Goal: Information Seeking & Learning: Learn about a topic

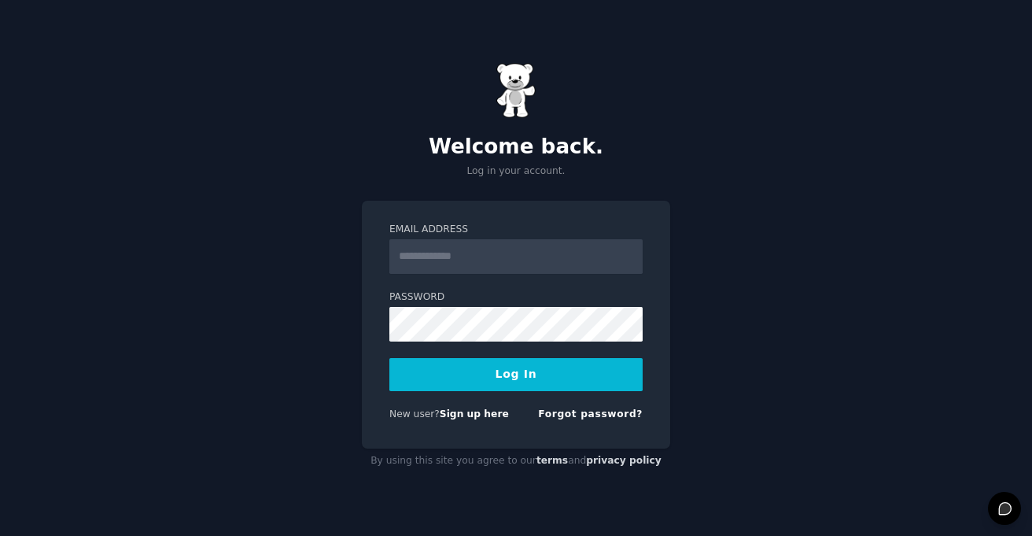
click at [446, 263] on input "Email Address" at bounding box center [515, 256] width 253 height 35
type input "**********"
click at [569, 361] on button "Log In" at bounding box center [515, 374] width 253 height 33
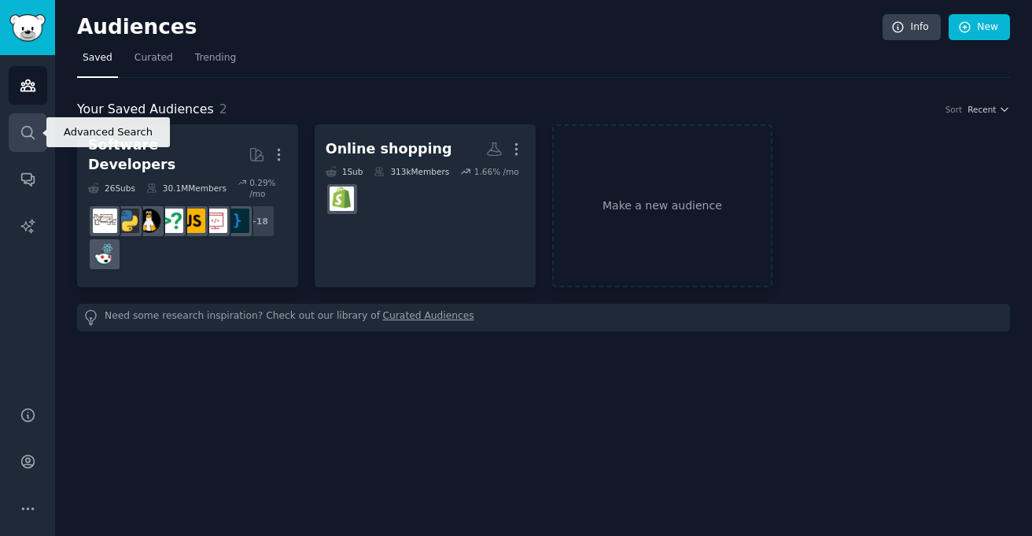
click at [24, 123] on link "Search" at bounding box center [28, 132] width 39 height 39
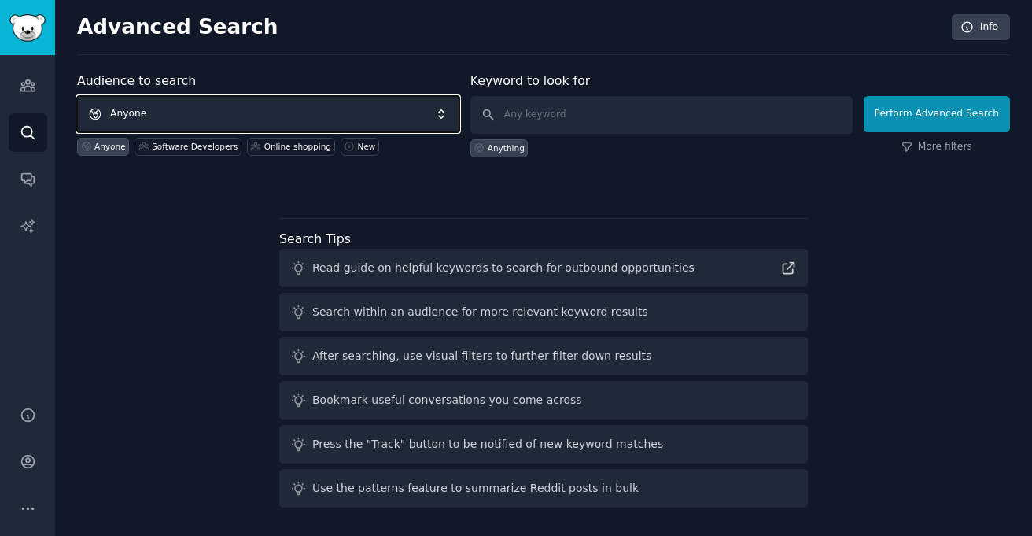
click at [284, 109] on span "Anyone" at bounding box center [268, 114] width 382 height 36
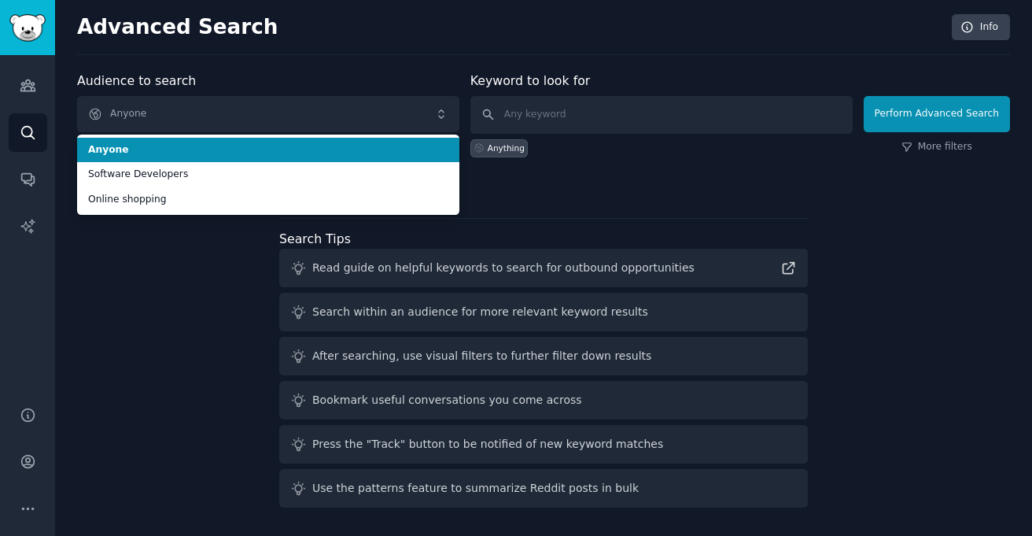
click at [293, 84] on div "Audience to search Anyone Anyone Software Developers Online shopping Anyone Sof…" at bounding box center [268, 115] width 382 height 86
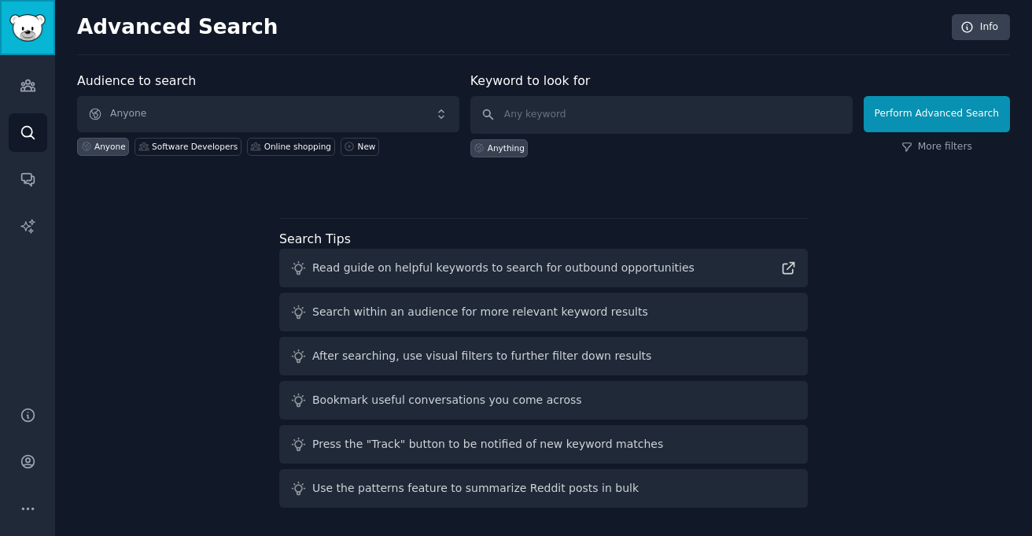
click at [35, 37] on img "Sidebar" at bounding box center [27, 28] width 36 height 28
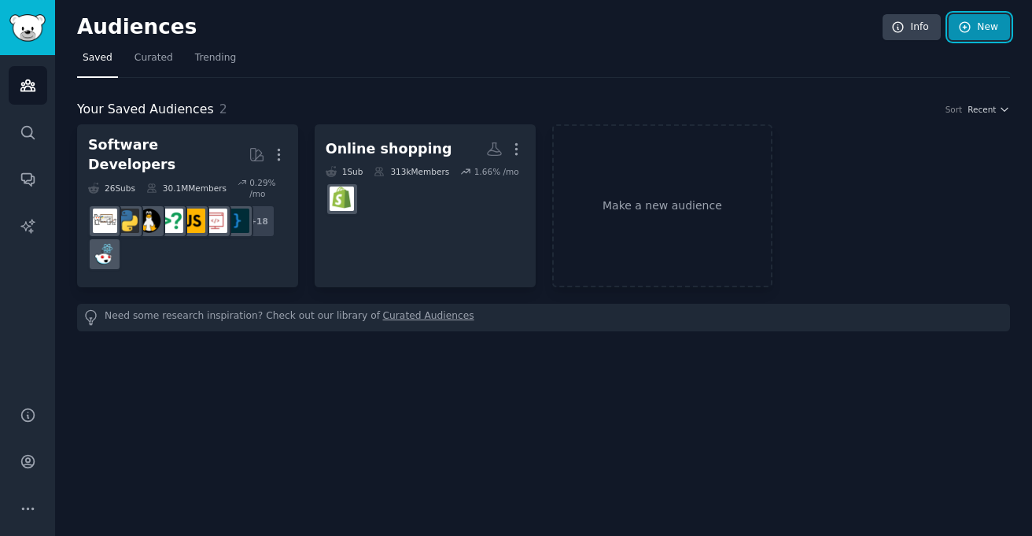
click at [974, 34] on link "New" at bounding box center [978, 27] width 61 height 27
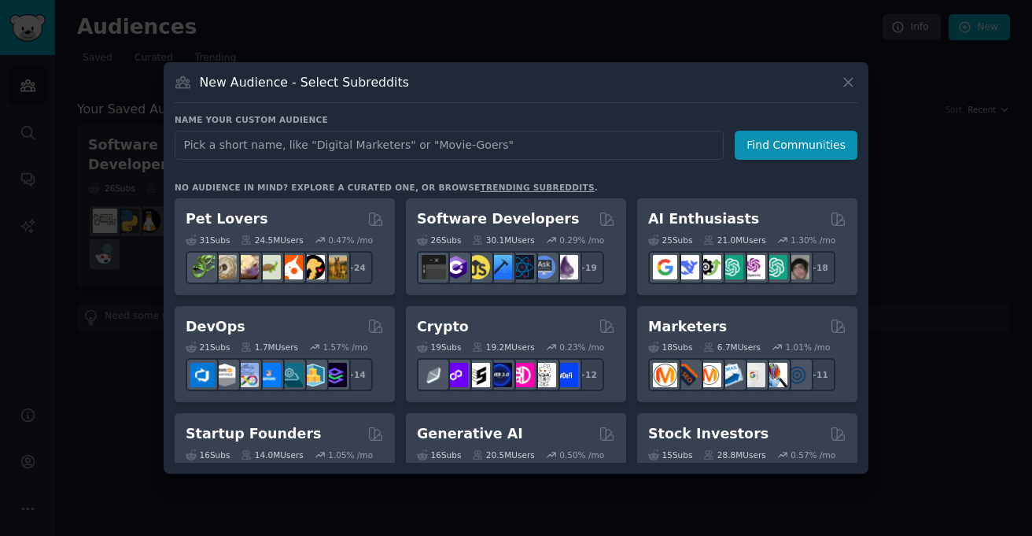
click at [364, 147] on input "text" at bounding box center [449, 145] width 549 height 29
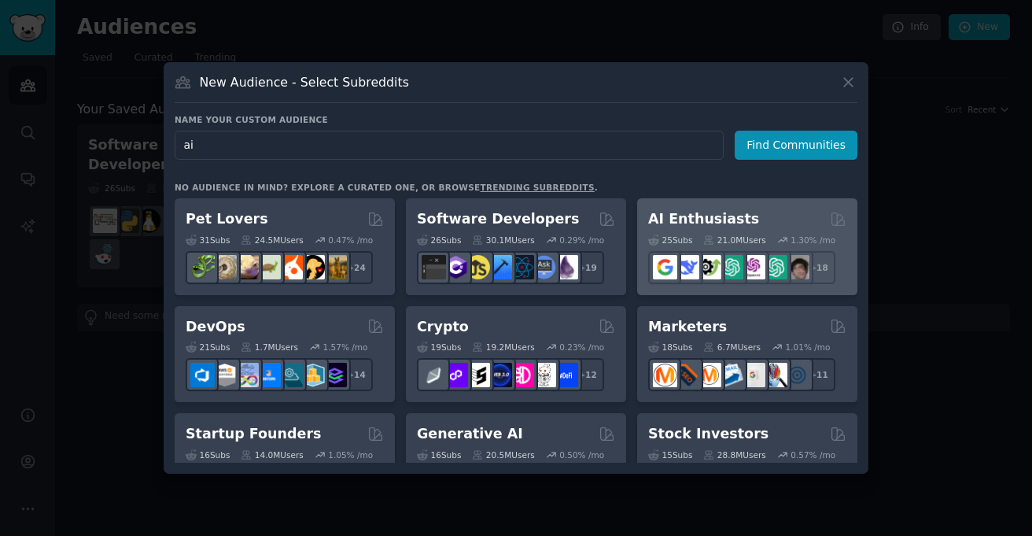
type input "ai"
click at [748, 214] on div "AI Enthusiasts Curated by GummySearch" at bounding box center [747, 219] width 198 height 20
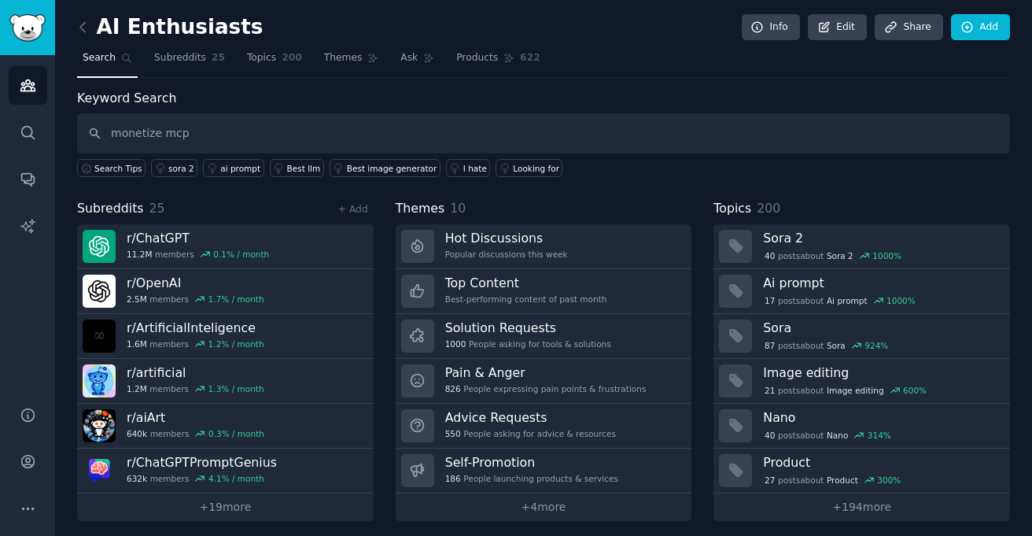
type input "monetize mcp"
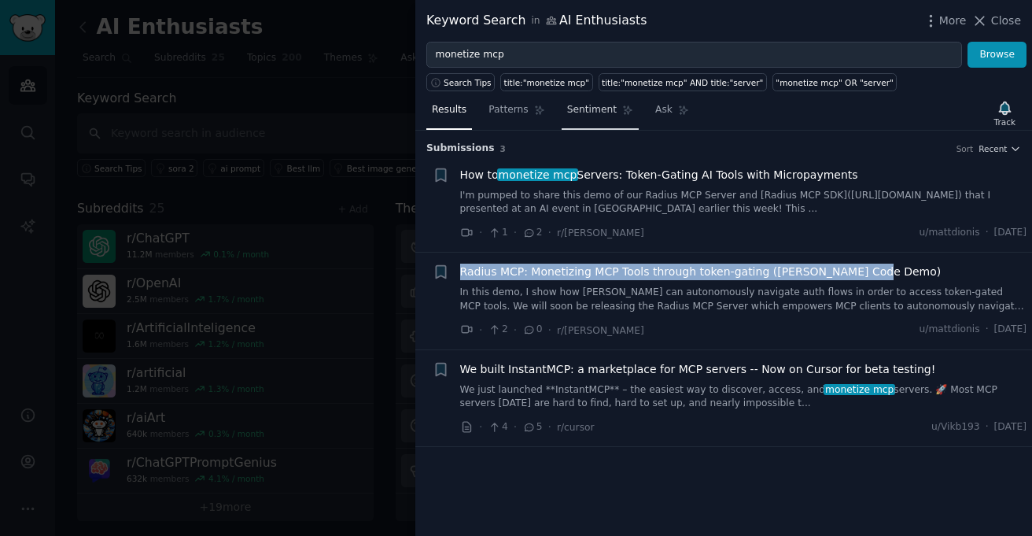
click at [595, 108] on span "Sentiment" at bounding box center [592, 110] width 50 height 14
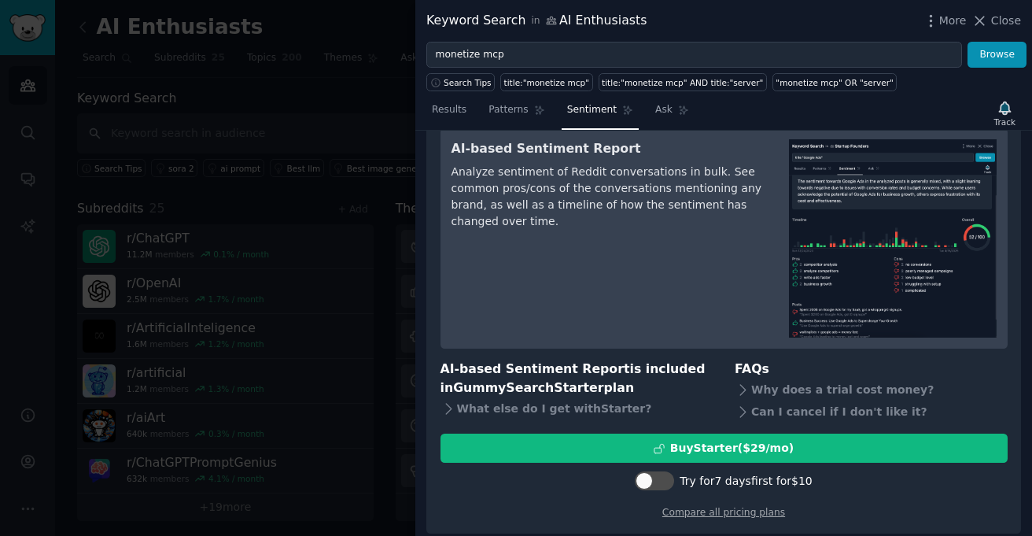
scroll to position [63, 0]
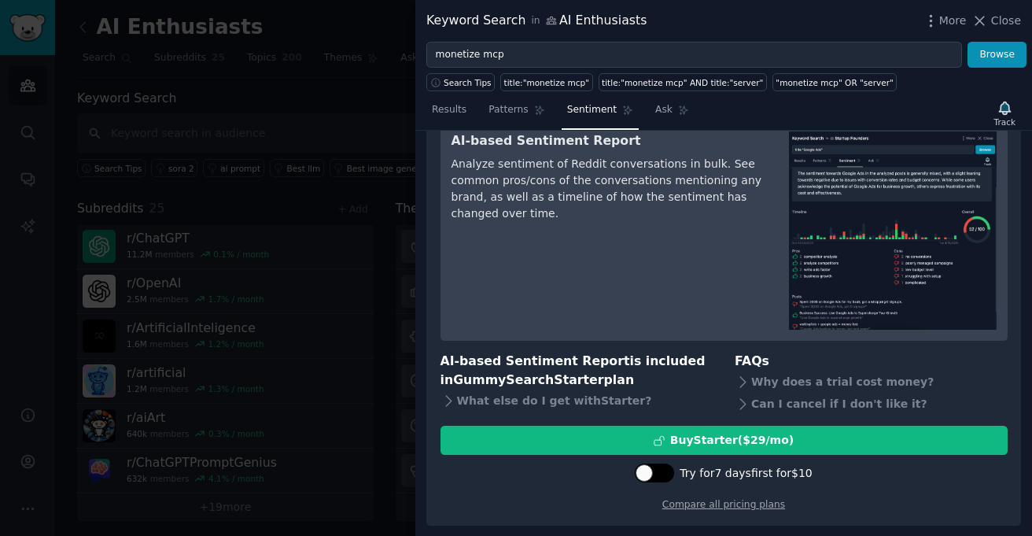
click at [650, 475] on div at bounding box center [643, 472] width 17 height 17
checkbox input "true"
click at [757, 387] on div "Why does a trial cost money?" at bounding box center [871, 381] width 273 height 22
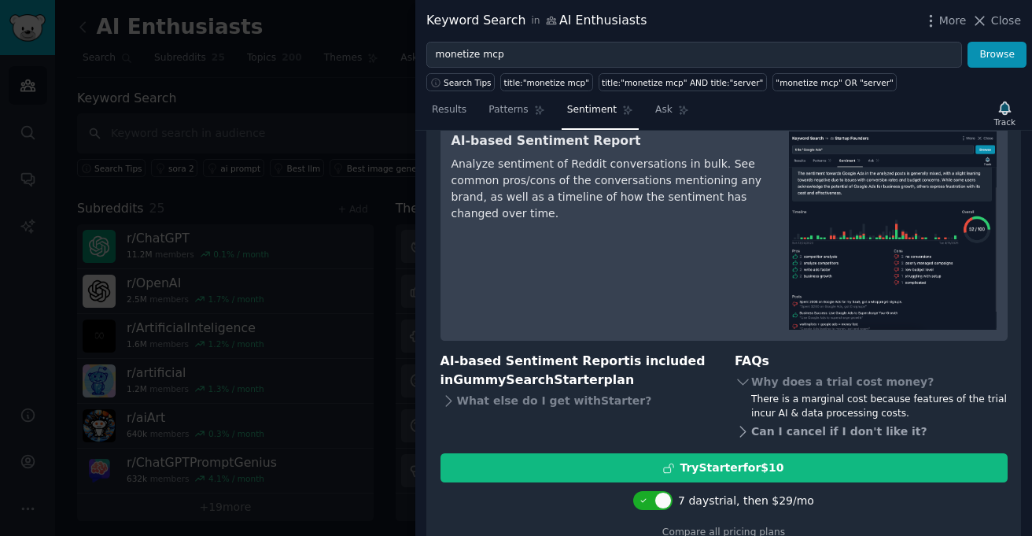
click at [840, 435] on div "Can I cancel if I don't like it?" at bounding box center [871, 431] width 273 height 22
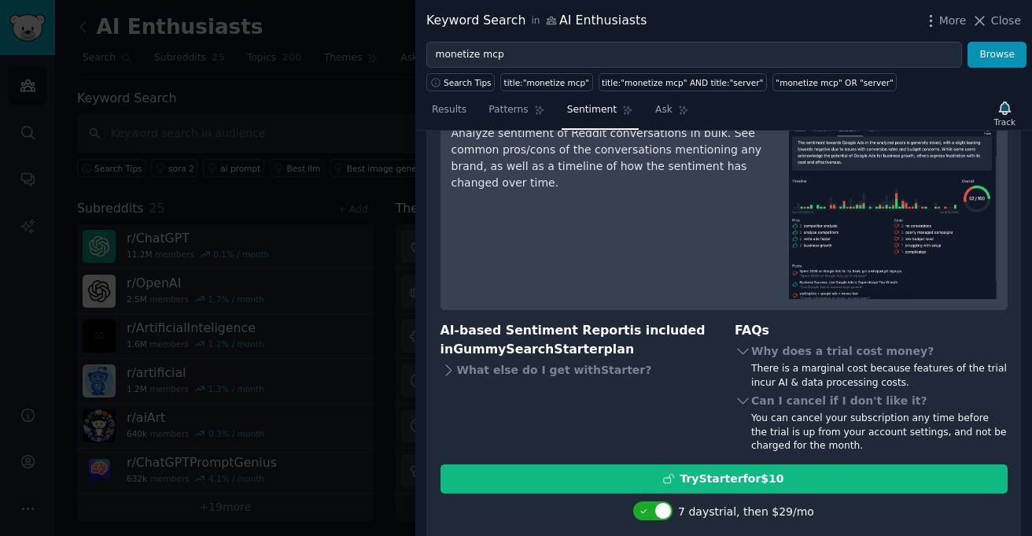
scroll to position [94, 0]
click at [580, 359] on div "AI-based Sentiment Report is included in GummySearch Starter plan What else do …" at bounding box center [576, 387] width 273 height 132
click at [582, 369] on div "What else do I get with Starter ?" at bounding box center [576, 370] width 273 height 22
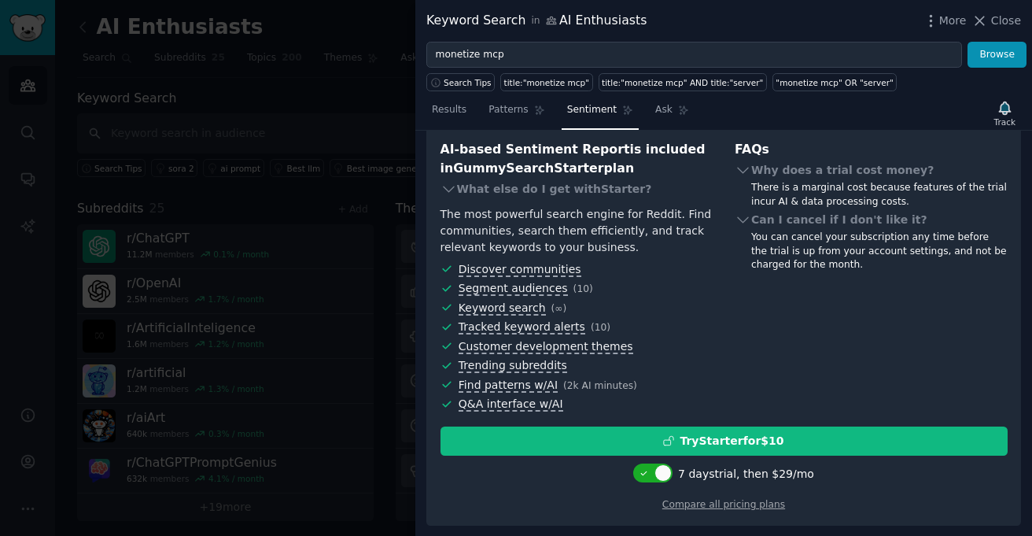
scroll to position [0, 0]
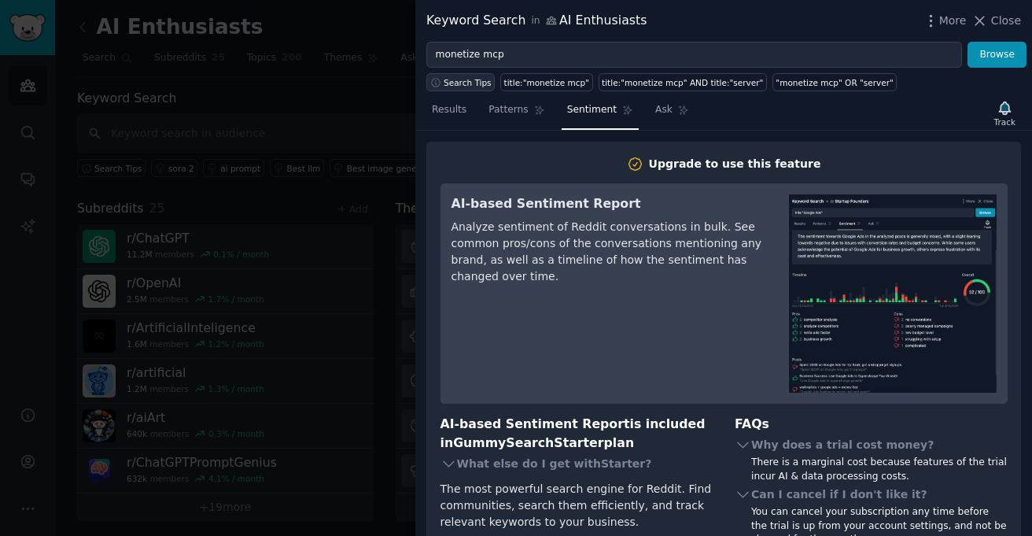
click at [468, 85] on span "Search Tips" at bounding box center [468, 82] width 48 height 11
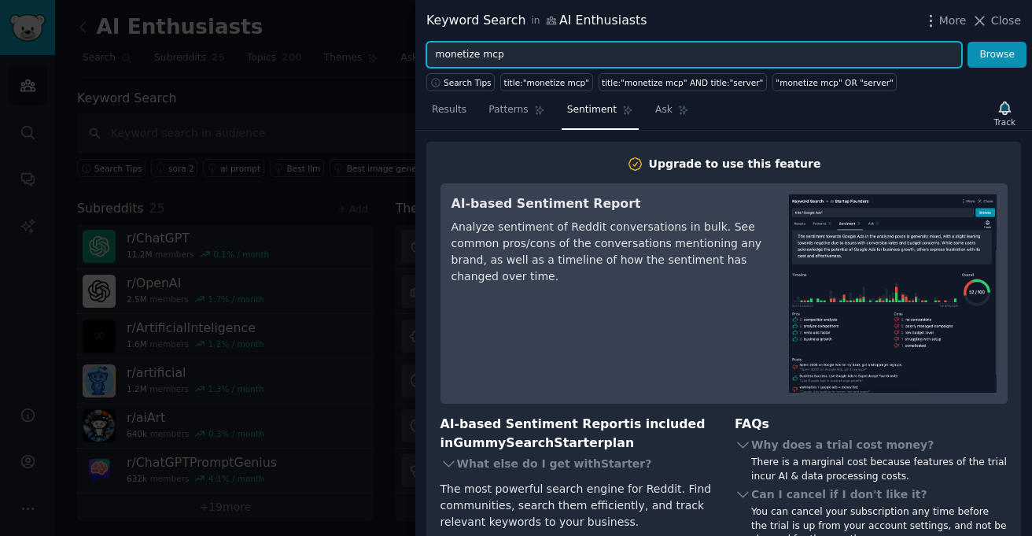
click at [517, 57] on input "monetize mcp" at bounding box center [694, 55] width 536 height 27
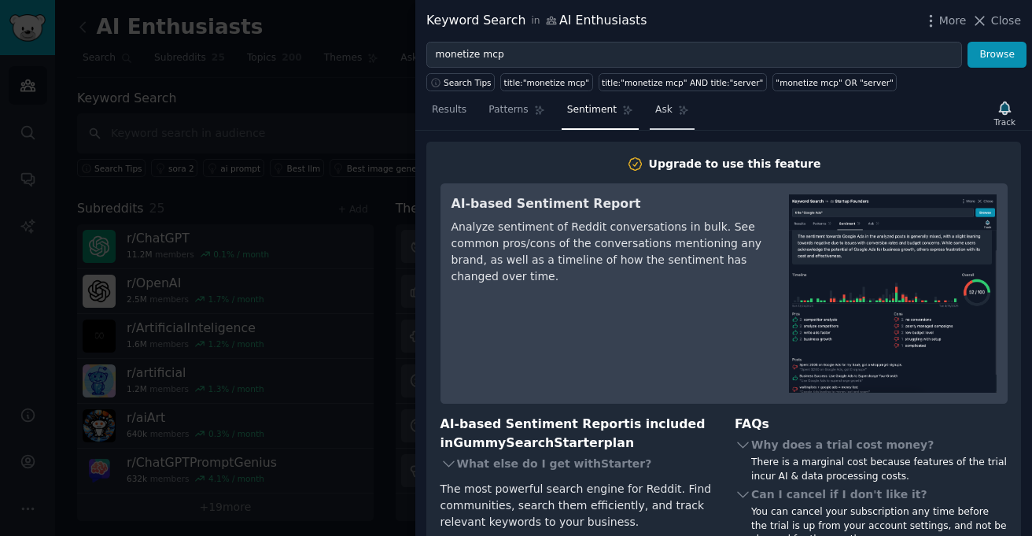
click at [661, 111] on span "Ask" at bounding box center [663, 110] width 17 height 14
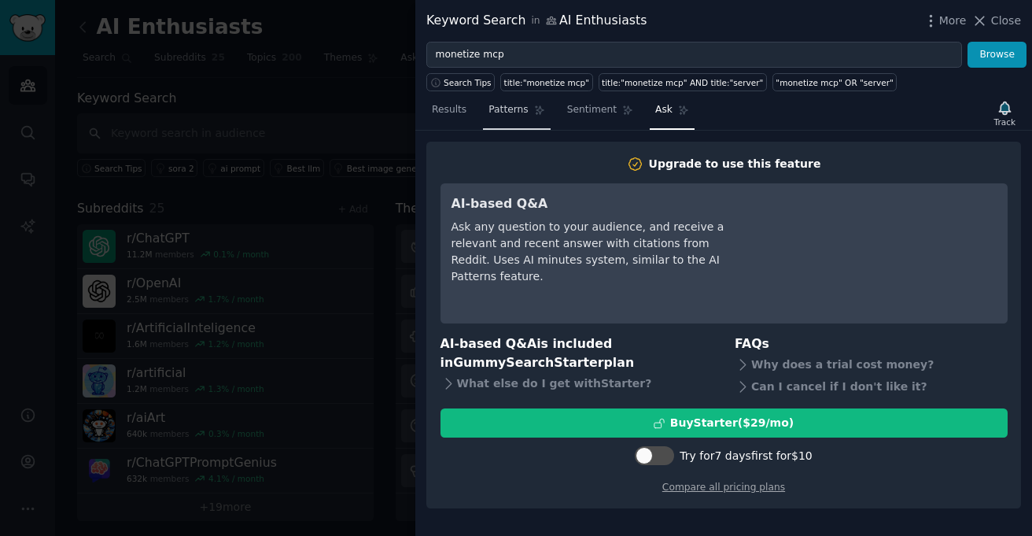
click at [525, 116] on span "Patterns" at bounding box center [507, 110] width 39 height 14
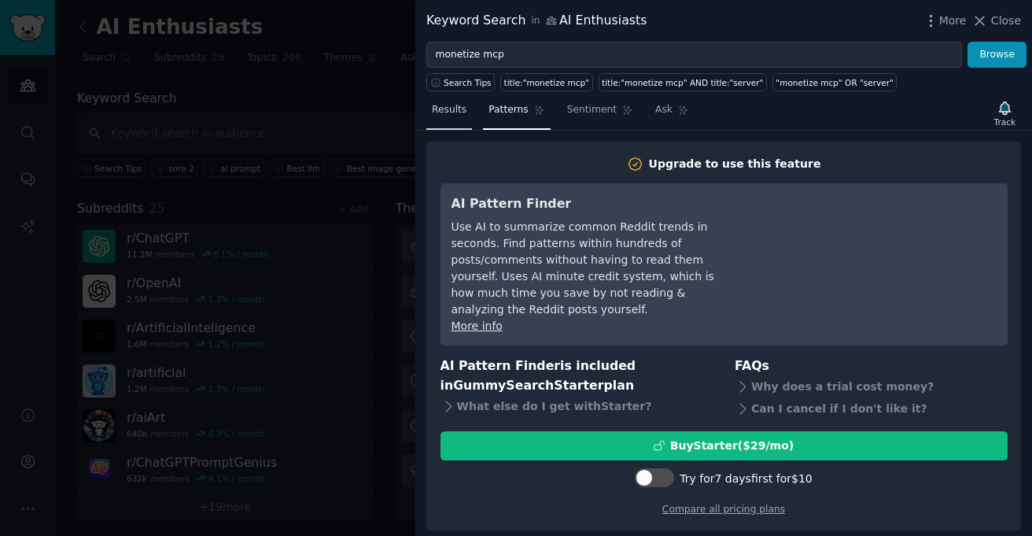
click at [471, 113] on nav "Results Patterns Sentiment Ask" at bounding box center [560, 114] width 268 height 32
click at [460, 115] on span "Results" at bounding box center [449, 110] width 35 height 14
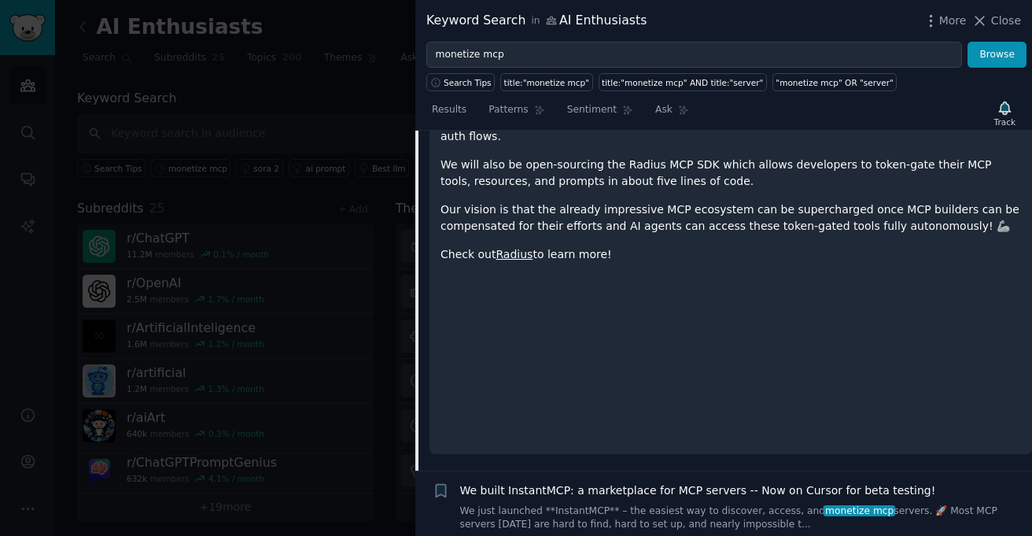
scroll to position [393, 0]
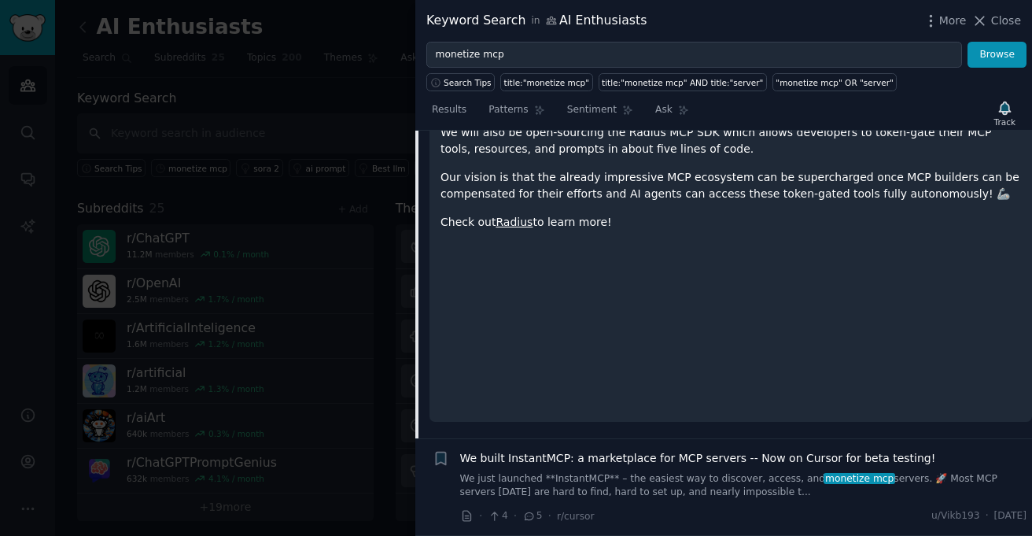
click at [587, 455] on span "We built InstantMCP: a marketplace for MCP servers -- Now on Cursor for beta te…" at bounding box center [698, 458] width 476 height 17
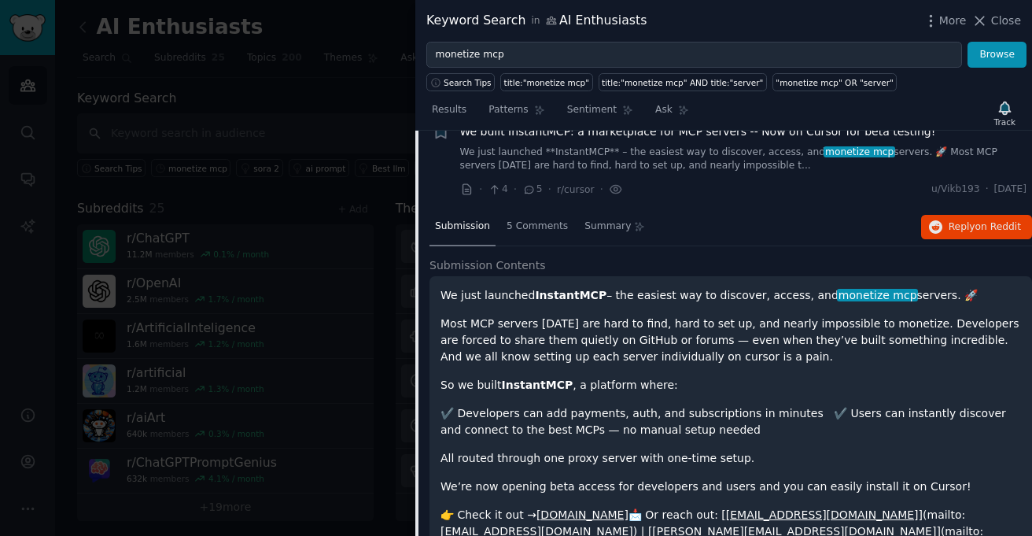
scroll to position [238, 0]
